Goal: Transaction & Acquisition: Purchase product/service

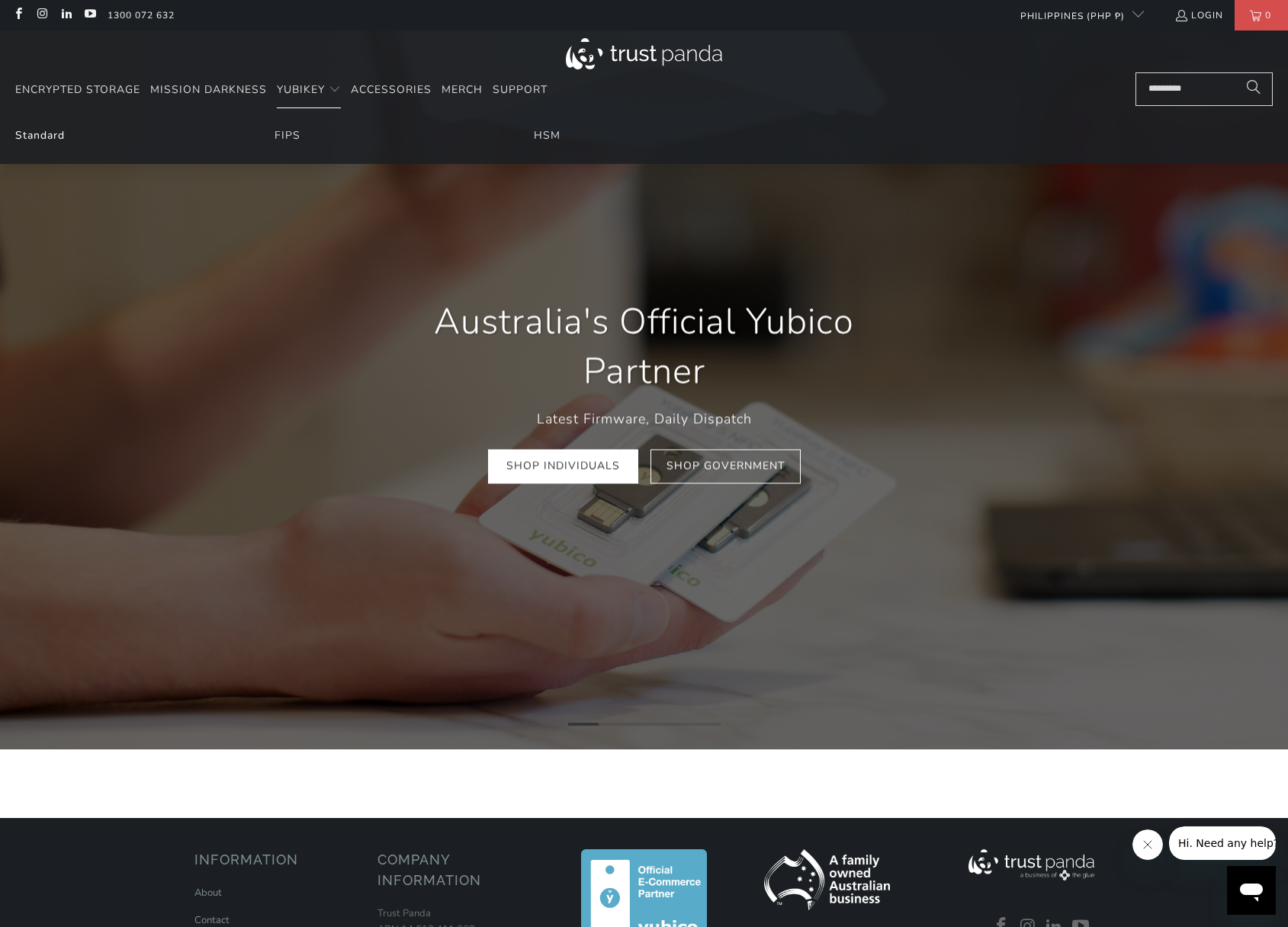
click at [49, 131] on link "Standard" at bounding box center [40, 135] width 49 height 14
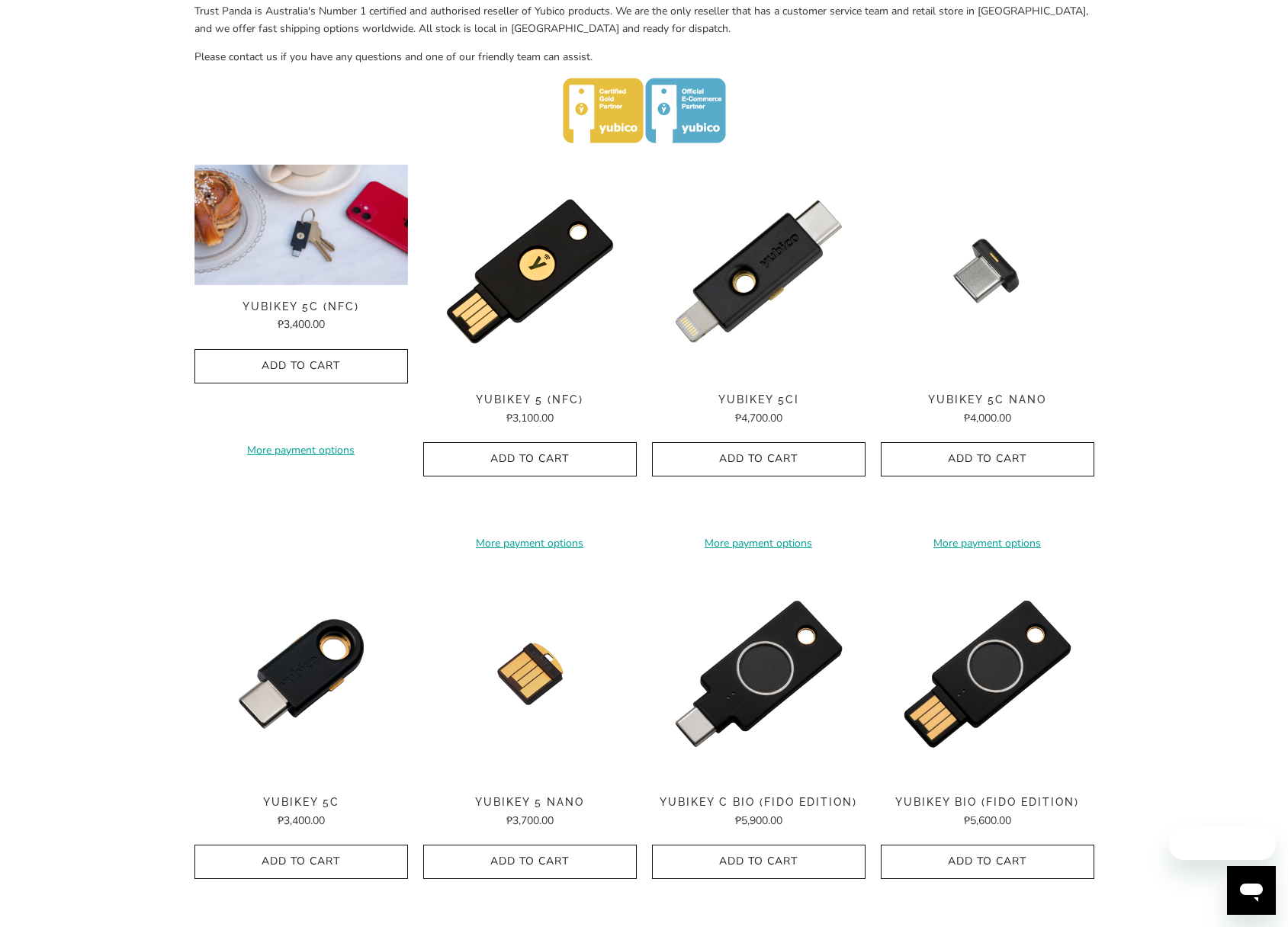
scroll to position [762, 0]
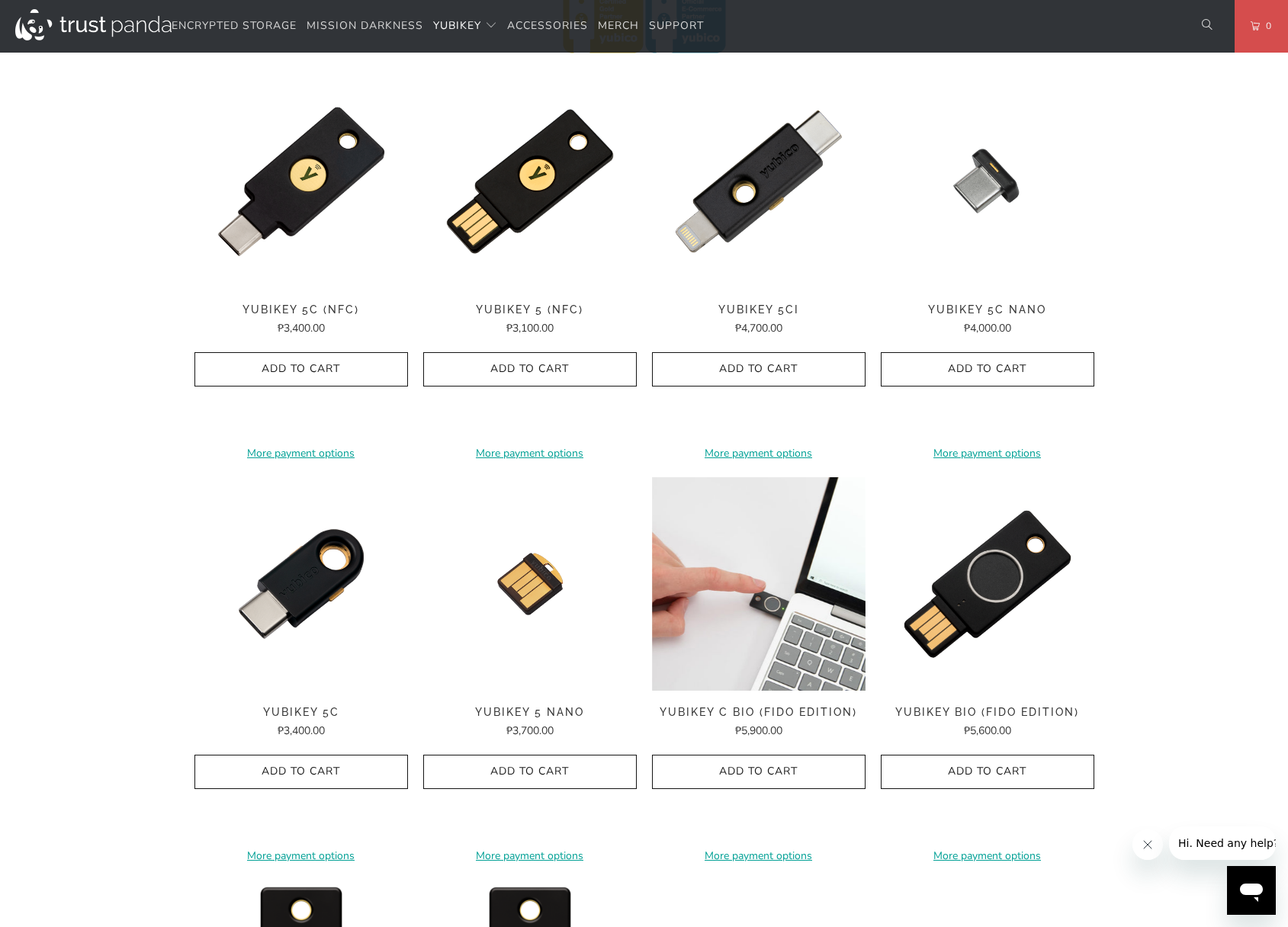
click at [724, 582] on img at bounding box center [758, 583] width 214 height 213
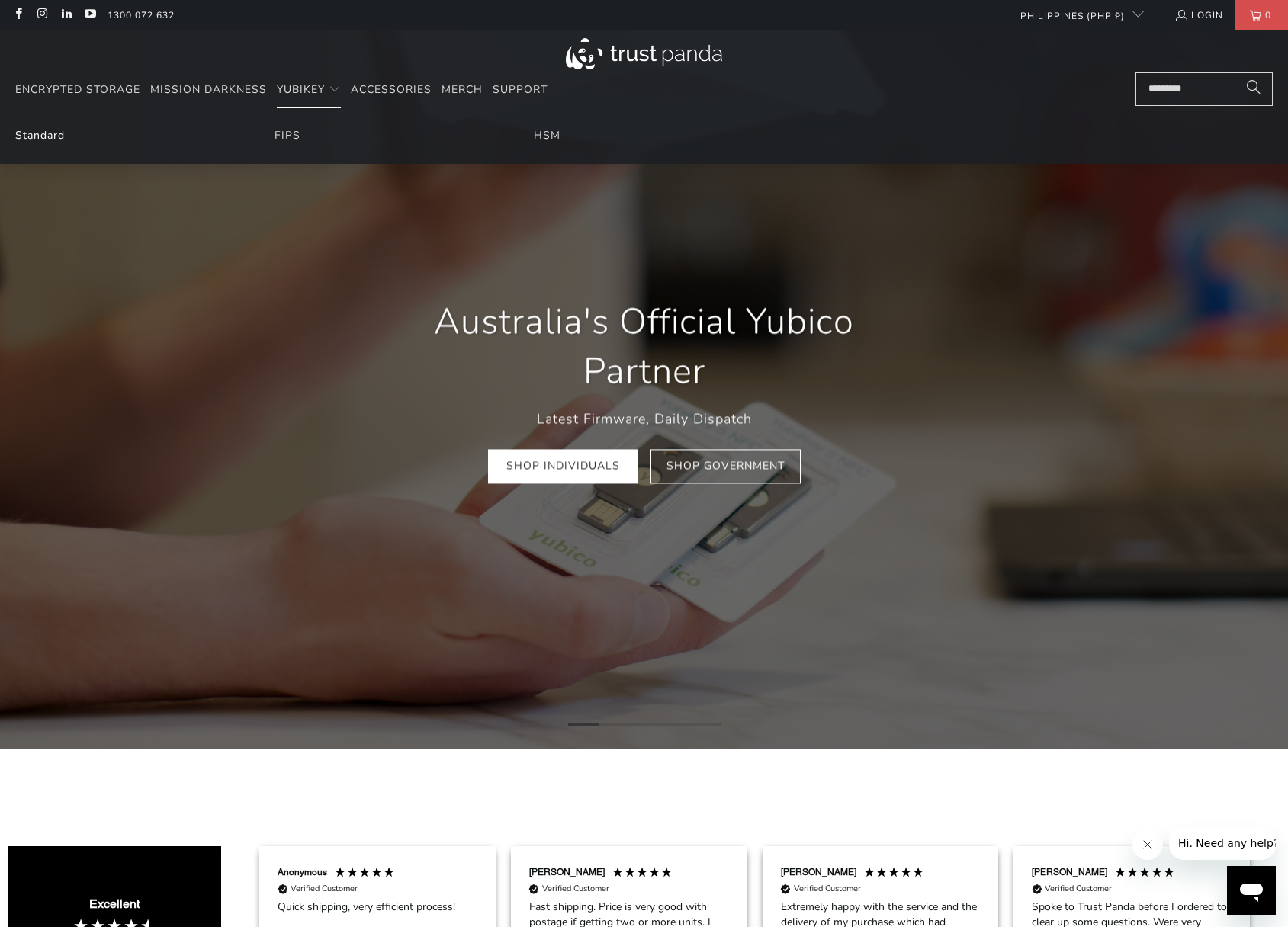
click at [50, 137] on link "Standard" at bounding box center [40, 135] width 49 height 14
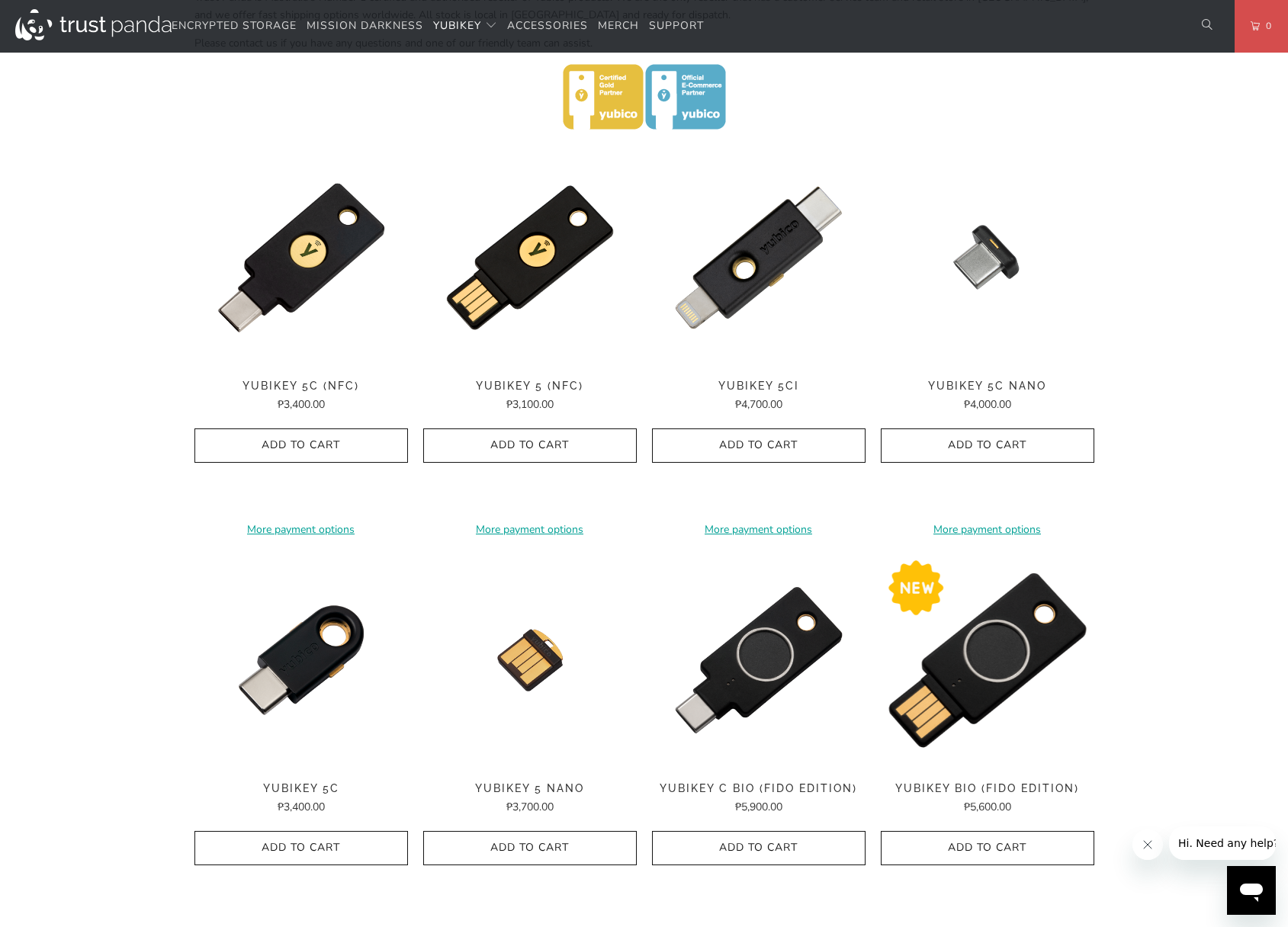
click at [968, 663] on img at bounding box center [987, 660] width 214 height 213
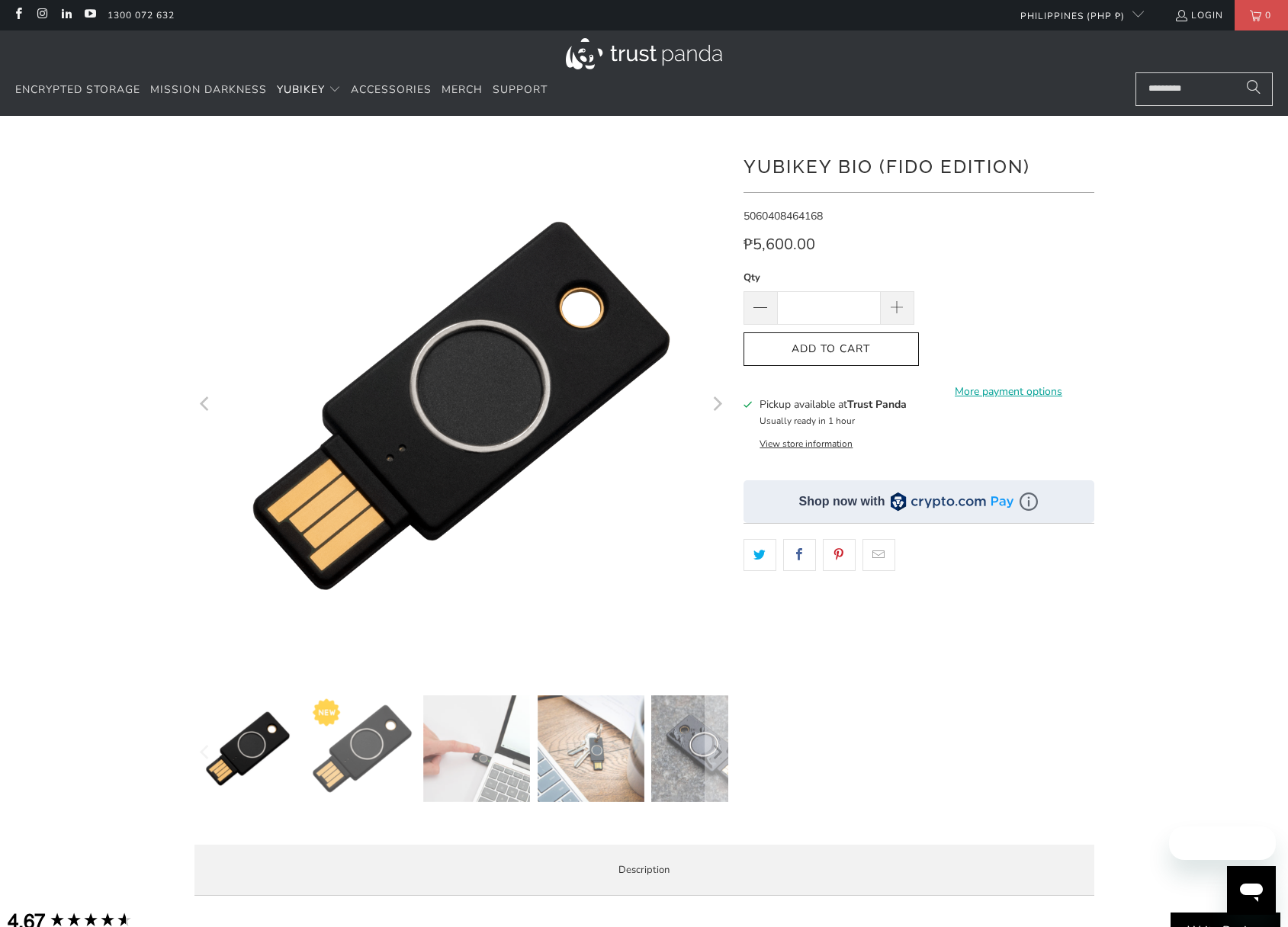
click at [848, 312] on input "*" at bounding box center [829, 307] width 104 height 33
type input "**"
click at [801, 357] on button "Add to Cart" at bounding box center [831, 350] width 175 height 34
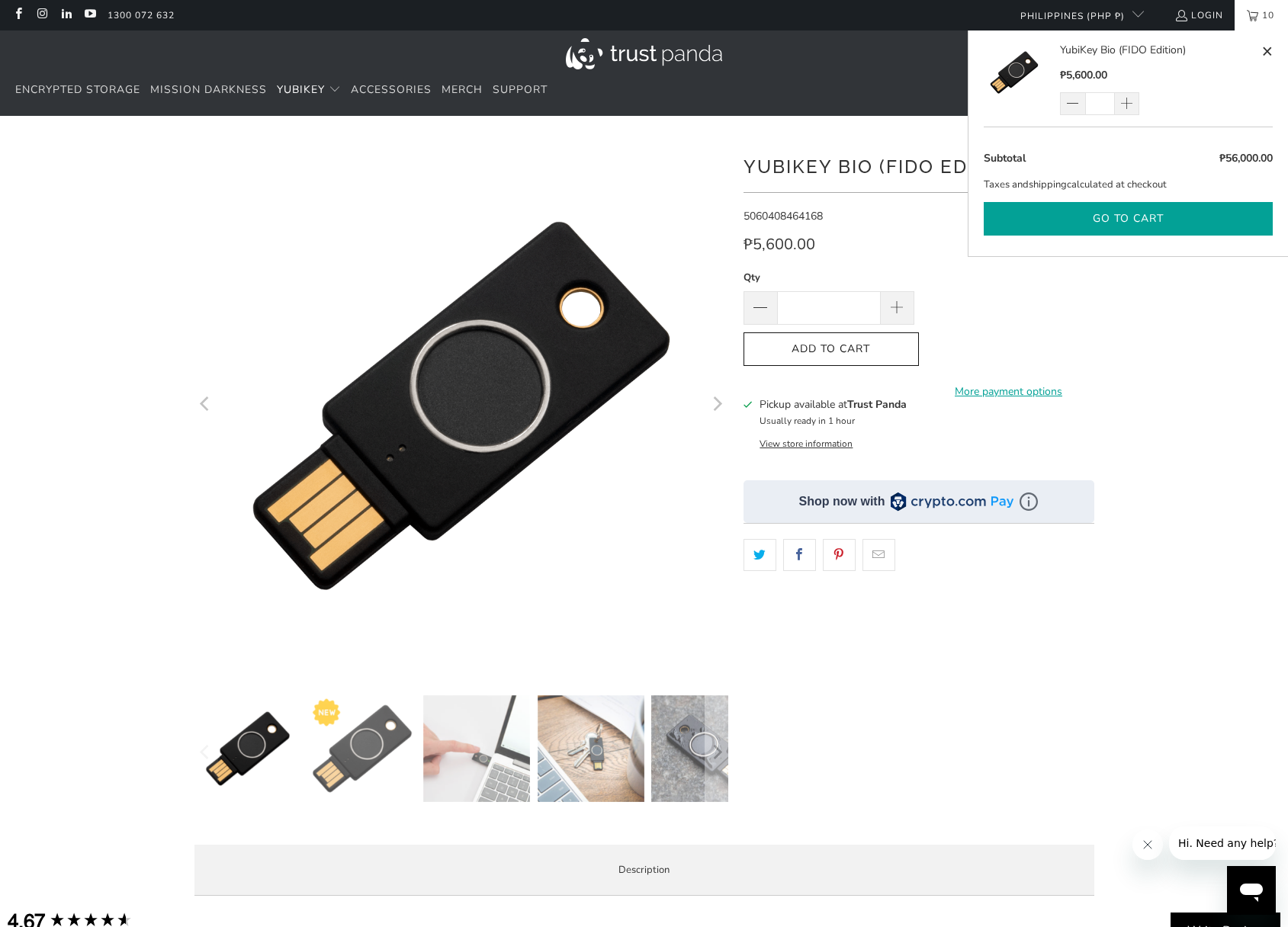
click at [1146, 219] on button "Go to cart" at bounding box center [1128, 219] width 289 height 34
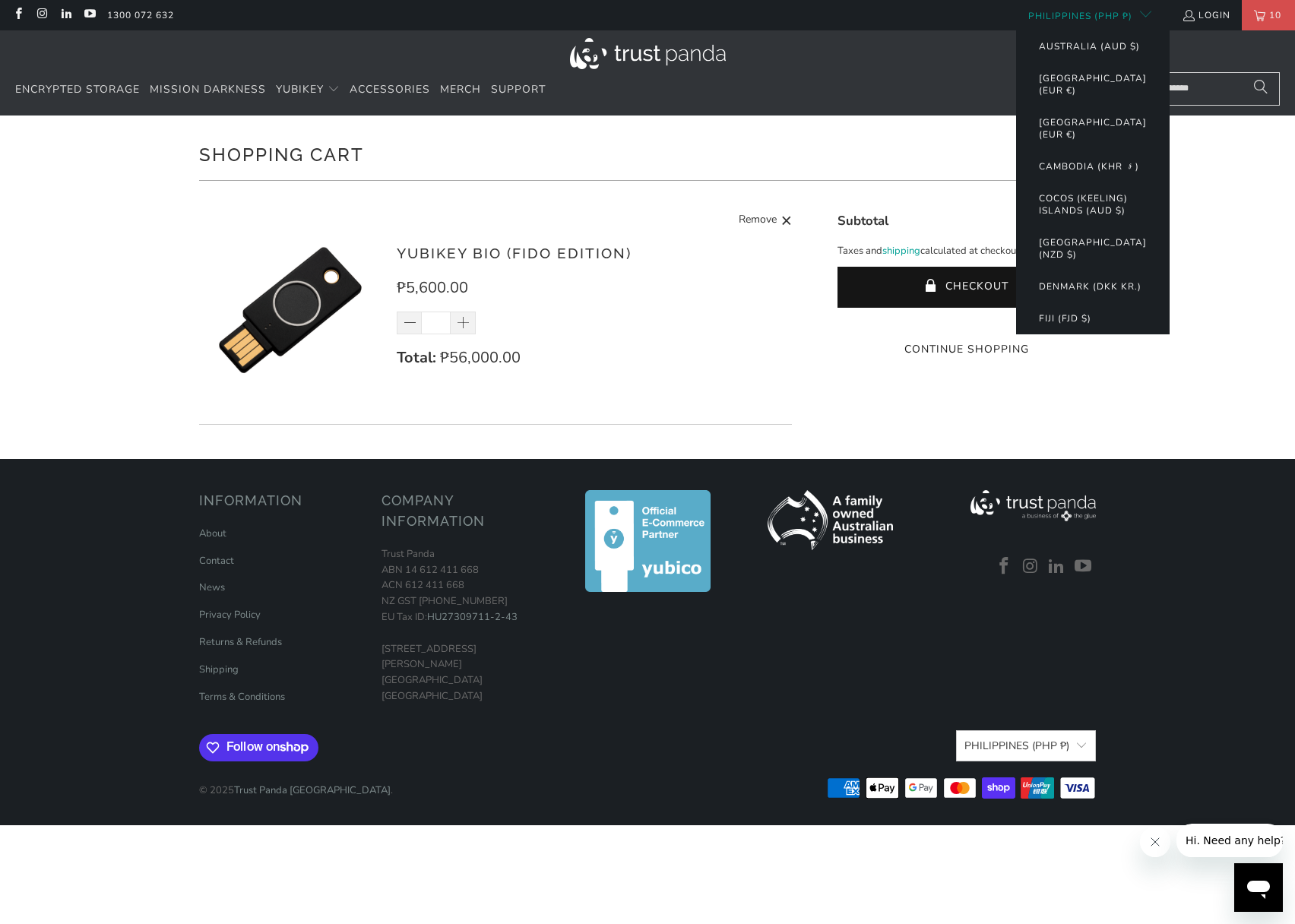
click at [1106, 14] on button "Philippines (PHP ₱)" at bounding box center [1084, 15] width 136 height 31
click at [1108, 52] on button "Australia (AUD $)" at bounding box center [1089, 47] width 131 height 32
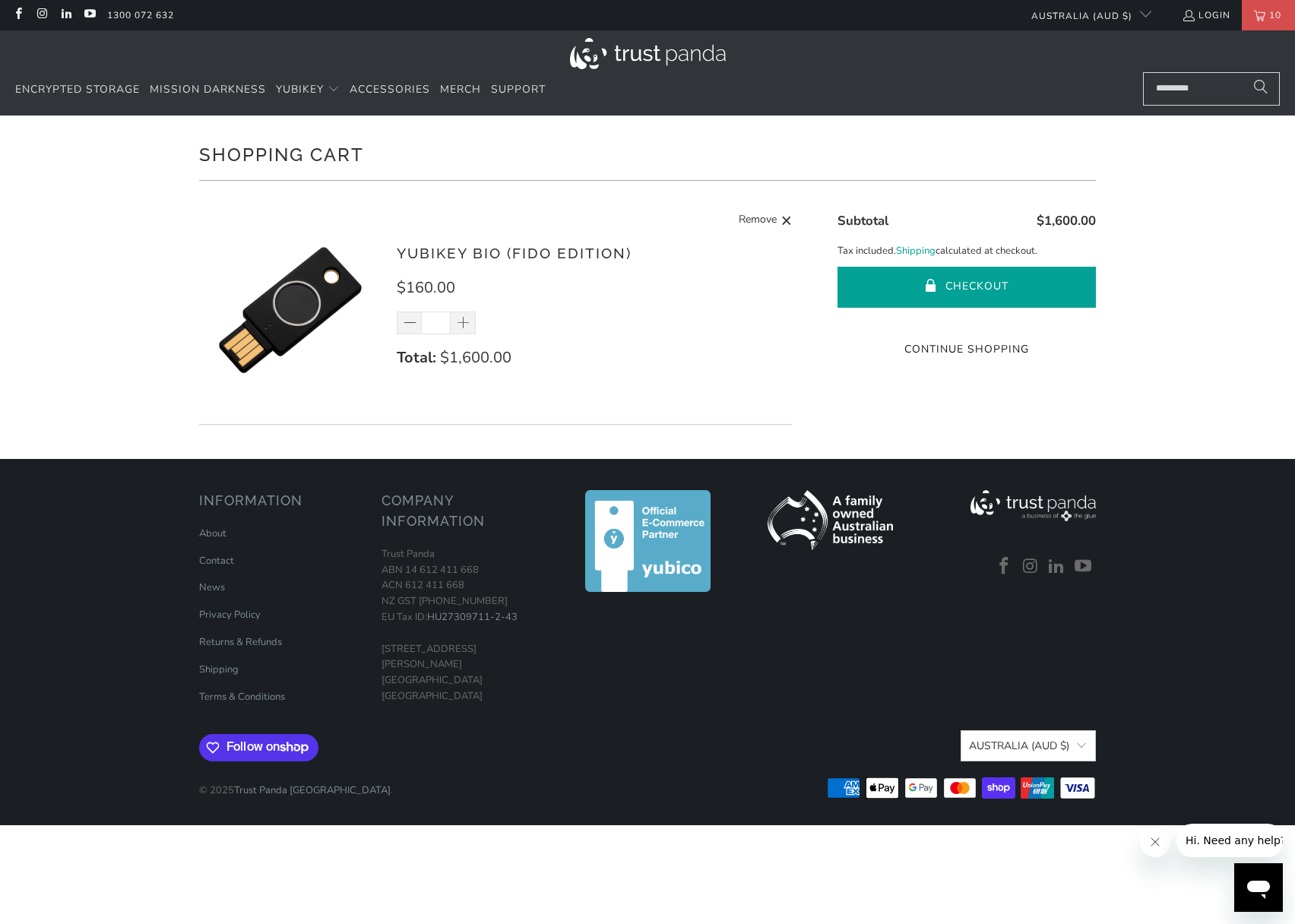
click at [1010, 290] on button "Checkout" at bounding box center [967, 287] width 259 height 41
